Goal: Task Accomplishment & Management: Manage account settings

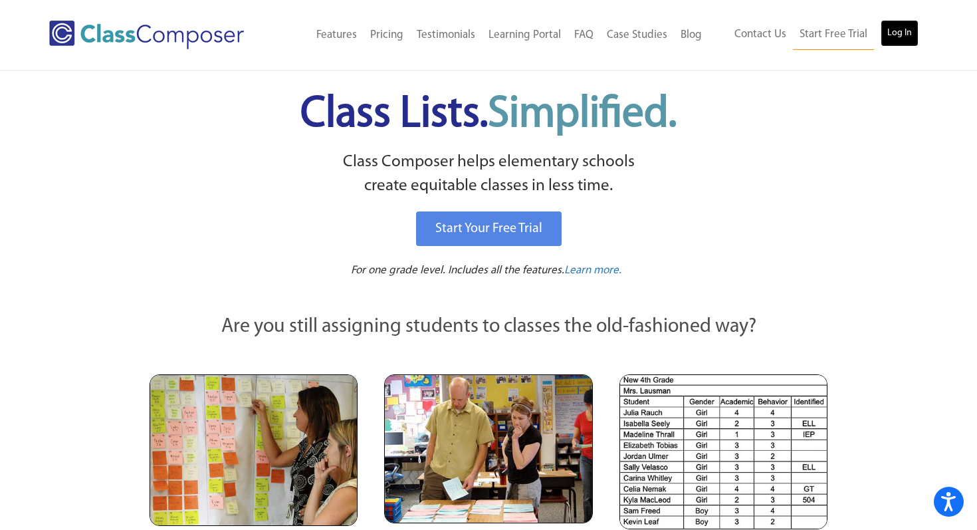
click at [890, 31] on link "Log In" at bounding box center [900, 33] width 38 height 27
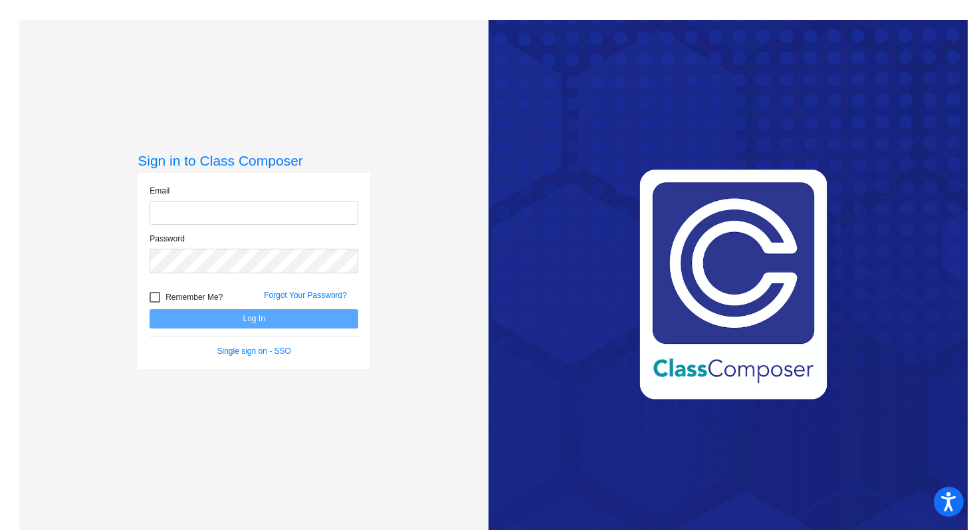
type input "[PERSON_NAME][EMAIL_ADDRESS][PERSON_NAME][DOMAIN_NAME]"
click at [247, 317] on button "Log In" at bounding box center [254, 318] width 209 height 19
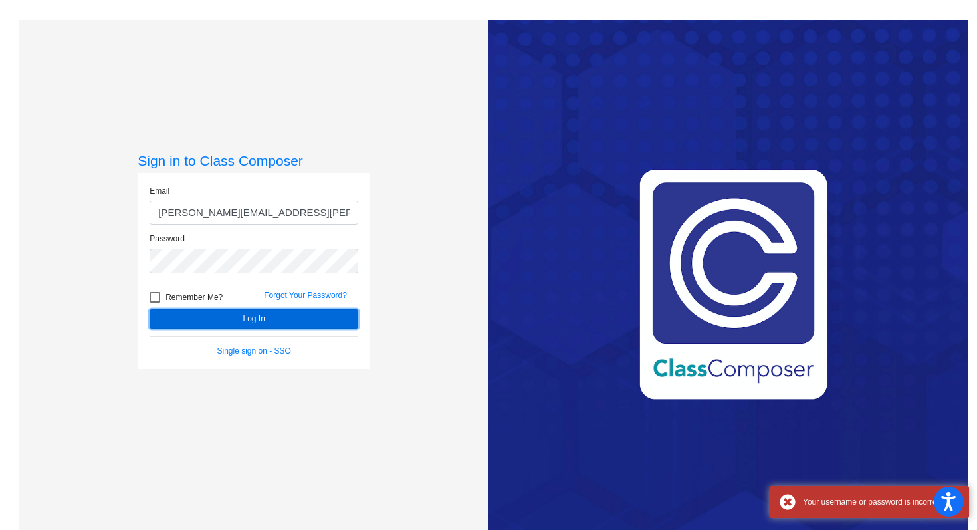
click at [247, 317] on button "Log In" at bounding box center [254, 318] width 209 height 19
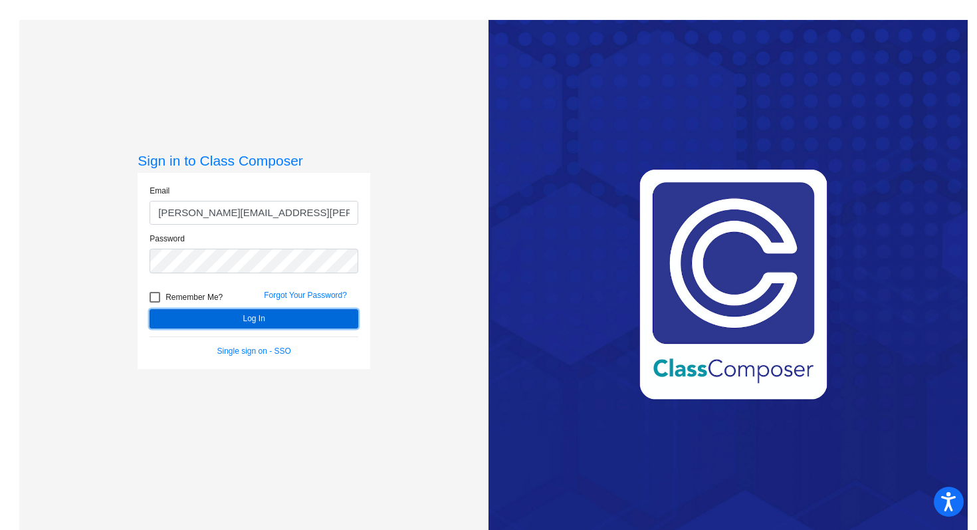
click at [247, 317] on button "Log In" at bounding box center [254, 318] width 209 height 19
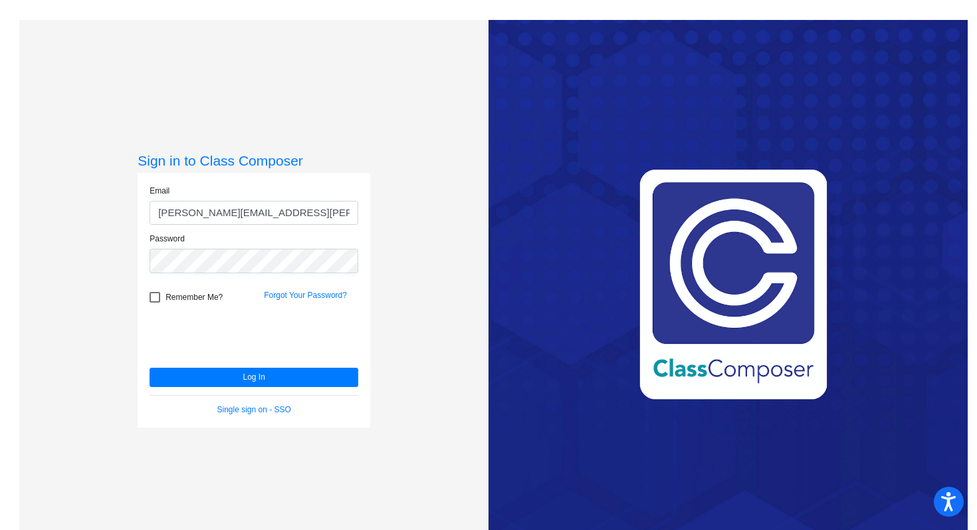
click at [415, 233] on div "Sign in to Class Composer Email [PERSON_NAME][EMAIL_ADDRESS][PERSON_NAME][DOMAI…" at bounding box center [253, 285] width 469 height 530
click at [150, 368] on button "Log In" at bounding box center [254, 377] width 209 height 19
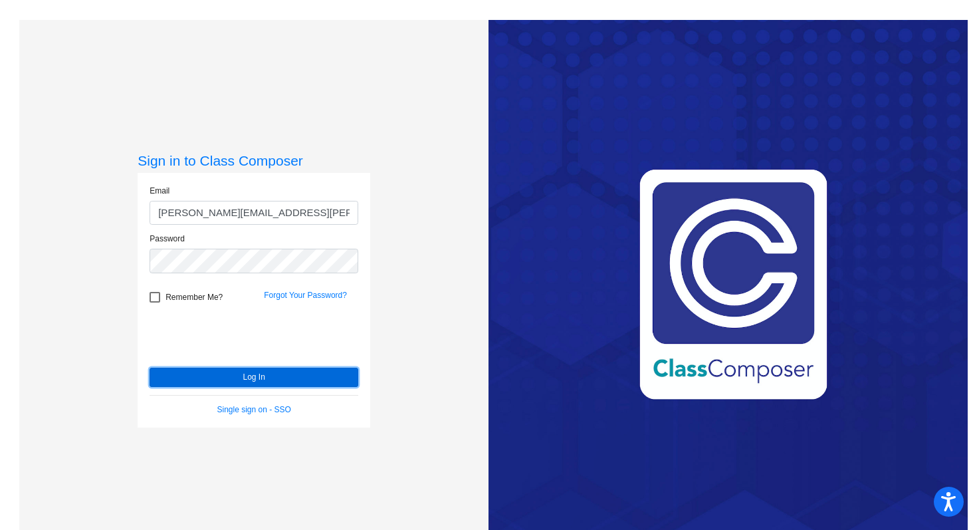
click at [233, 371] on button "Log In" at bounding box center [254, 377] width 209 height 19
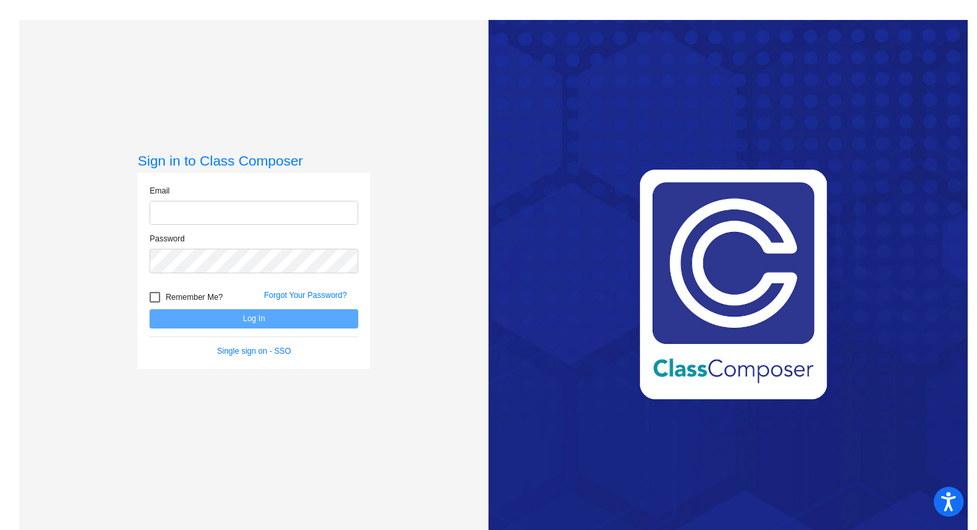
type input "[PERSON_NAME][EMAIL_ADDRESS][PERSON_NAME][DOMAIN_NAME]"
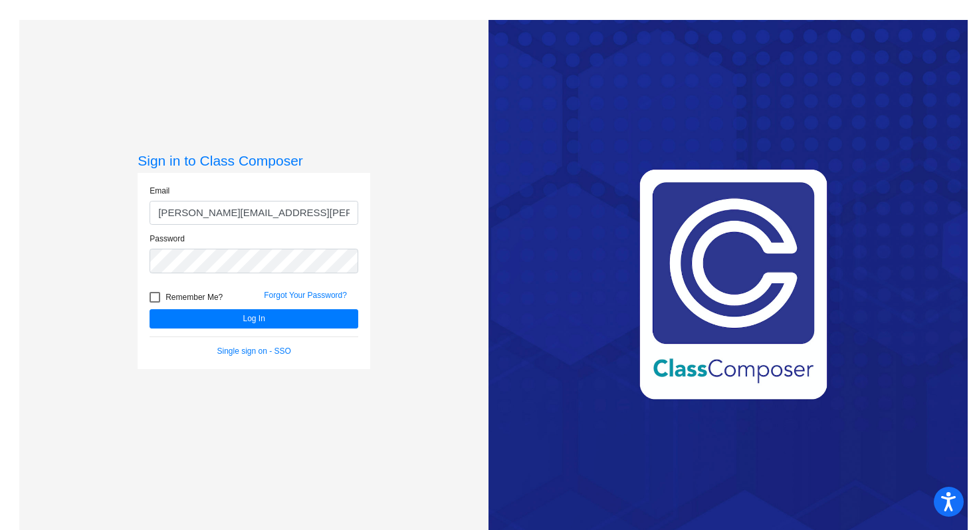
click at [155, 292] on div at bounding box center [155, 297] width 11 height 11
click at [155, 303] on input "Remember Me?" at bounding box center [154, 303] width 1 height 1
checkbox input "true"
click at [235, 326] on button "Log In" at bounding box center [254, 318] width 209 height 19
